Goal: Check status: Check status

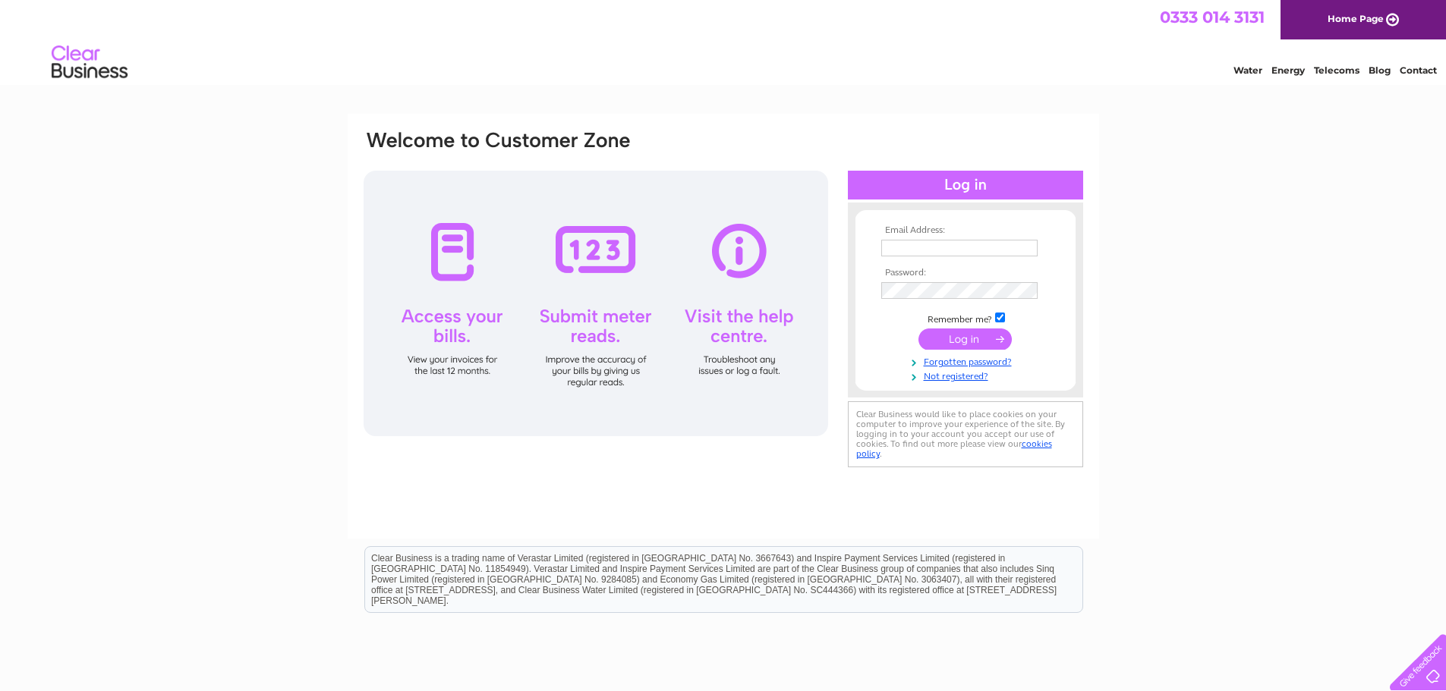
type input "info@snuggwetsuits.co.uk"
click at [957, 340] on input "submit" at bounding box center [964, 339] width 93 height 21
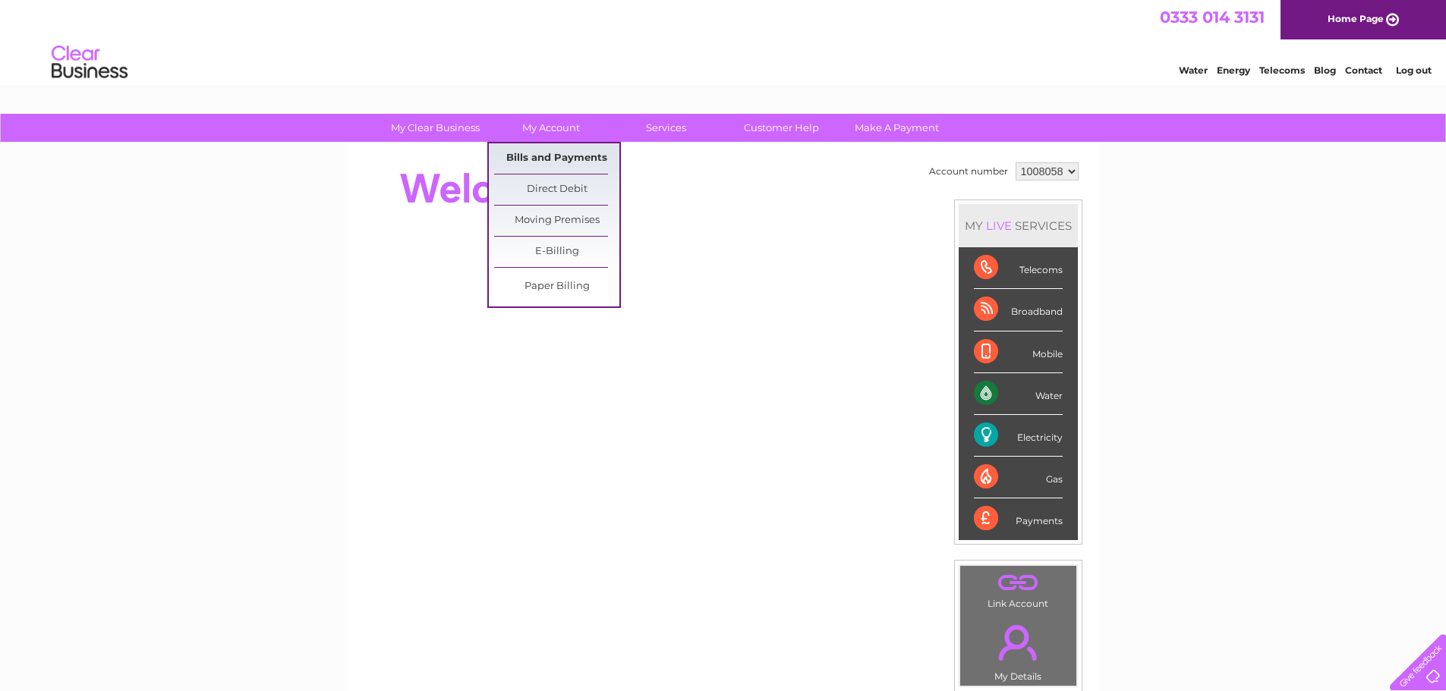
click at [532, 154] on link "Bills and Payments" at bounding box center [556, 158] width 125 height 30
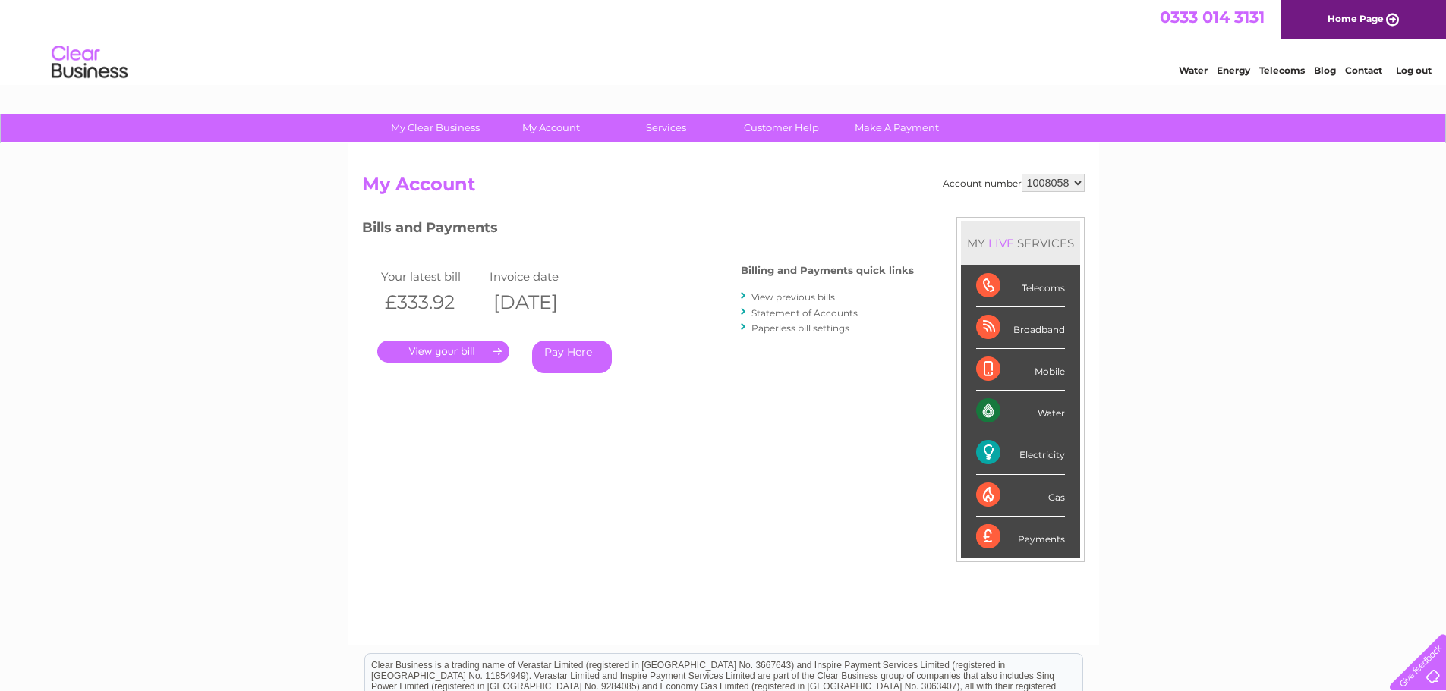
click at [434, 343] on link "." at bounding box center [443, 352] width 132 height 22
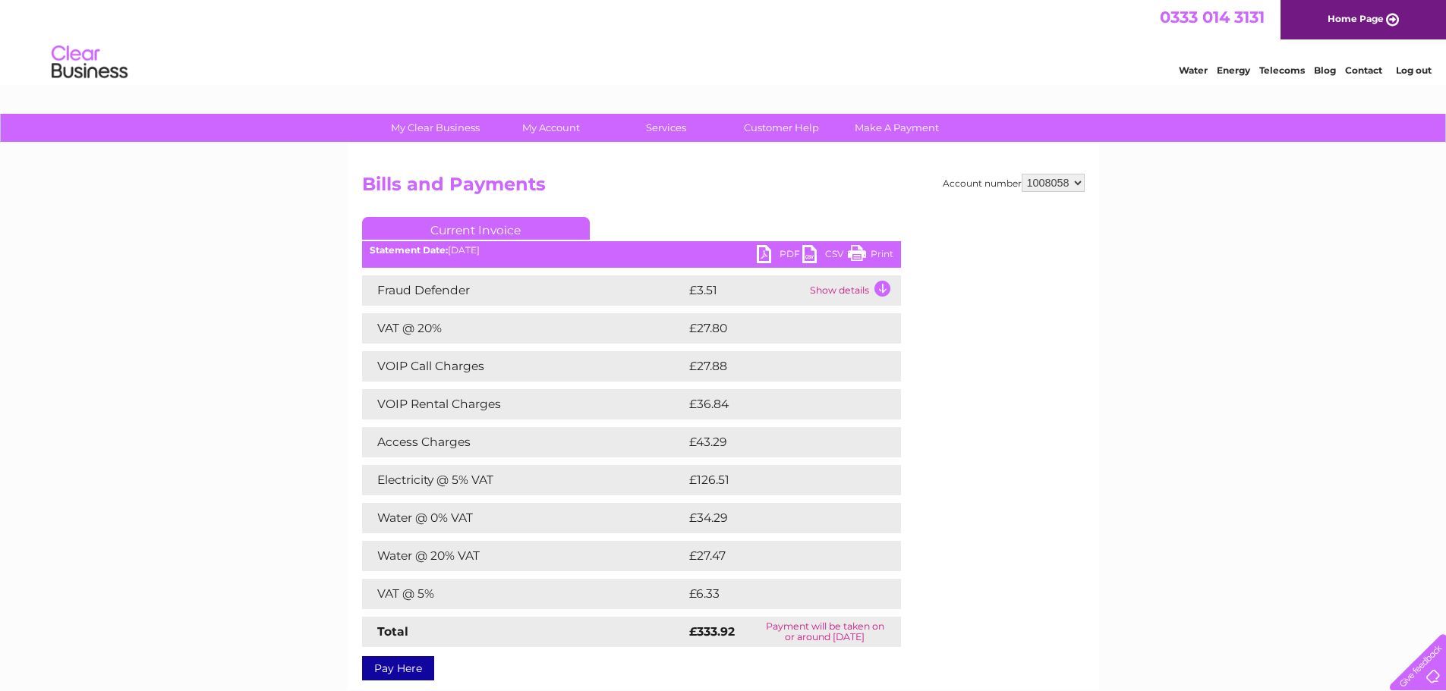
click at [870, 247] on link "Print" at bounding box center [871, 256] width 46 height 22
click at [760, 257] on link "PDF" at bounding box center [780, 256] width 46 height 22
